Goal: Task Accomplishment & Management: Manage account settings

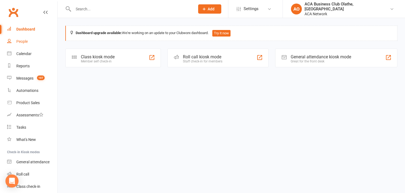
click at [26, 37] on link "People" at bounding box center [32, 41] width 50 height 12
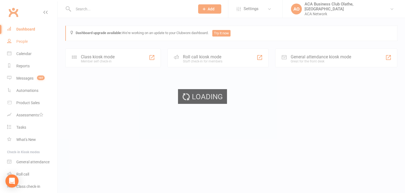
select select "50893"
select select "100"
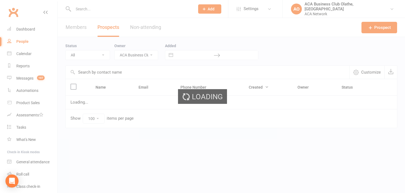
select select "no_prospect_status"
click at [98, 11] on input "text" at bounding box center [132, 9] width 120 height 8
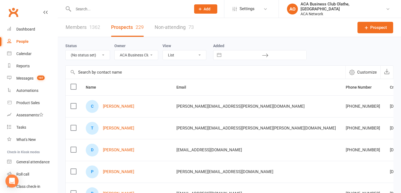
click at [89, 4] on div at bounding box center [126, 9] width 122 height 18
click at [77, 10] on input "text" at bounding box center [130, 9] width 116 height 8
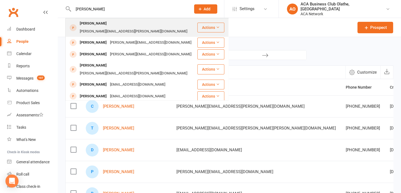
type input "[PERSON_NAME]"
click at [133, 28] on div "[PERSON_NAME][EMAIL_ADDRESS][PERSON_NAME][DOMAIN_NAME]" at bounding box center [133, 32] width 111 height 8
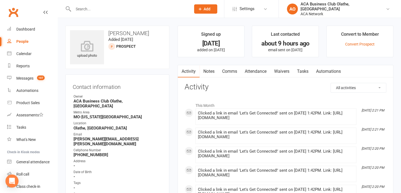
click at [213, 70] on link "Notes" at bounding box center [209, 71] width 19 height 13
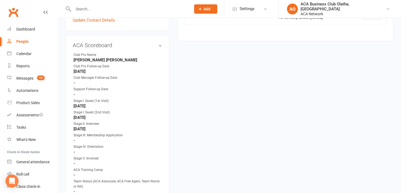
scroll to position [252, 0]
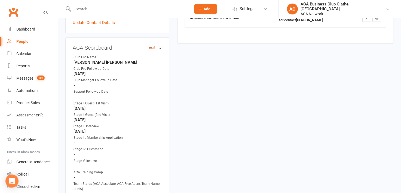
click at [150, 45] on link "edit" at bounding box center [152, 47] width 7 height 5
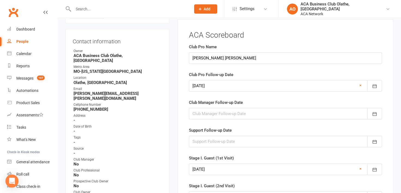
scroll to position [37, 0]
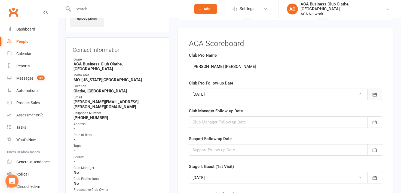
click at [375, 95] on icon "button" at bounding box center [374, 94] width 5 height 5
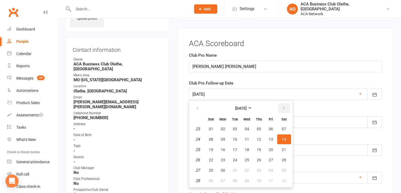
click at [284, 106] on icon "button" at bounding box center [284, 108] width 4 height 4
click at [220, 169] on button "27" at bounding box center [222, 170] width 11 height 10
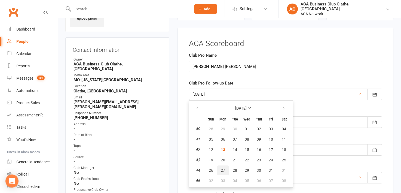
type input "[DATE]"
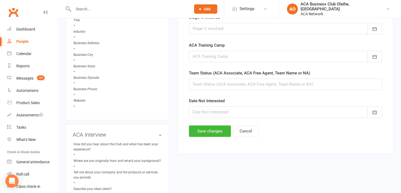
scroll to position [332, 0]
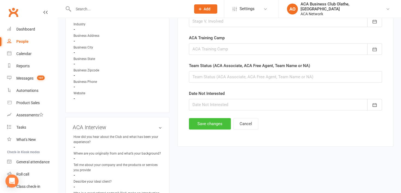
click at [195, 118] on button "Save changes" at bounding box center [210, 123] width 42 height 11
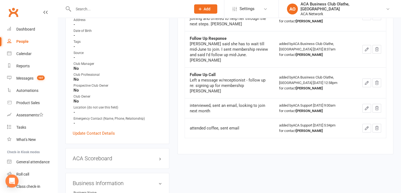
scroll to position [0, 0]
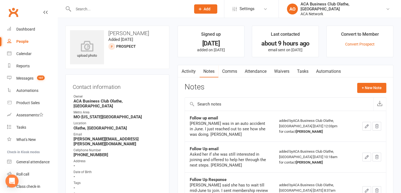
click at [361, 82] on div "Activity Notes Comms Attendance Waivers Tasks Automations Notes + New Note Foll…" at bounding box center [286, 180] width 216 height 230
click at [364, 85] on button "+ New Note" at bounding box center [371, 88] width 29 height 10
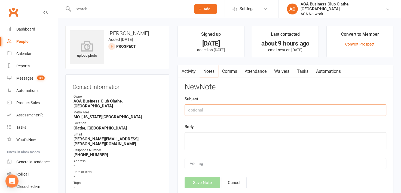
click at [213, 108] on input "text" at bounding box center [286, 109] width 202 height 11
type input "Email"
click at [192, 137] on textarea at bounding box center [286, 141] width 202 height 18
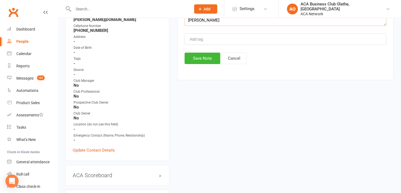
scroll to position [124, 0]
type textarea "Email-invite to 10/14 coffee [PERSON_NAME]"
click at [213, 60] on button "Save Note" at bounding box center [203, 58] width 36 height 11
